Goal: Navigation & Orientation: Go to known website

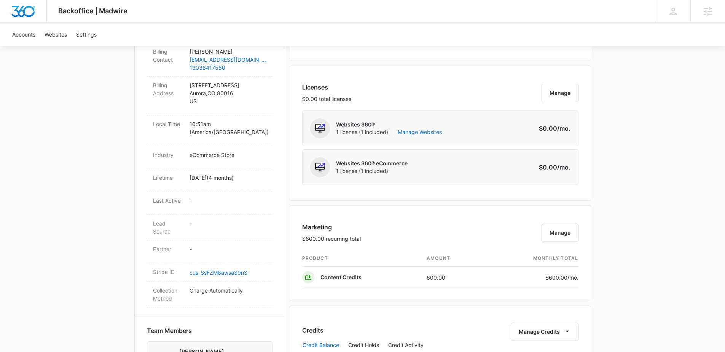
scroll to position [282, 0]
click at [423, 133] on link "Manage Websites" at bounding box center [420, 134] width 44 height 8
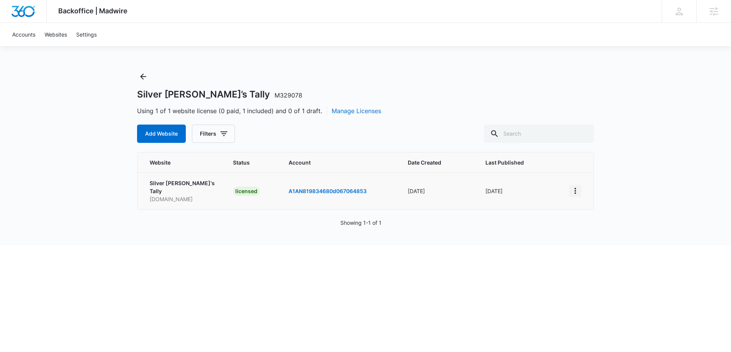
click at [578, 189] on icon "View More" at bounding box center [575, 190] width 9 height 9
click at [594, 232] on link "Visit Website" at bounding box center [595, 231] width 32 height 6
